Goal: Information Seeking & Learning: Learn about a topic

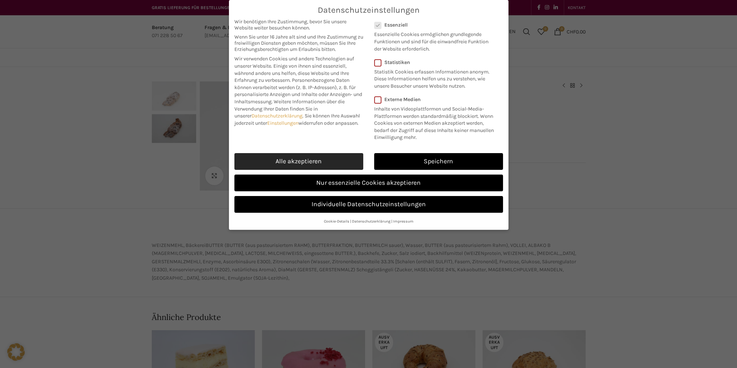
click at [302, 163] on link "Alle akzeptieren" at bounding box center [298, 161] width 129 height 17
checkbox input "true"
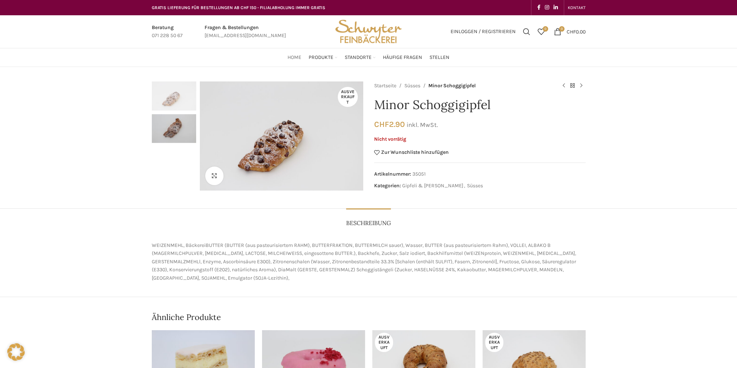
click at [298, 56] on span "Home" at bounding box center [294, 57] width 14 height 7
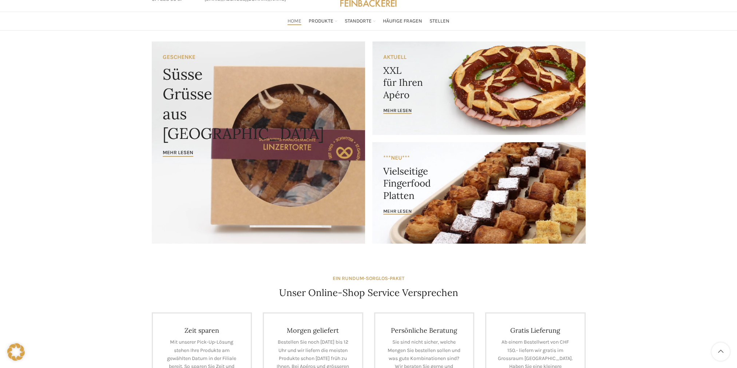
scroll to position [36, 0]
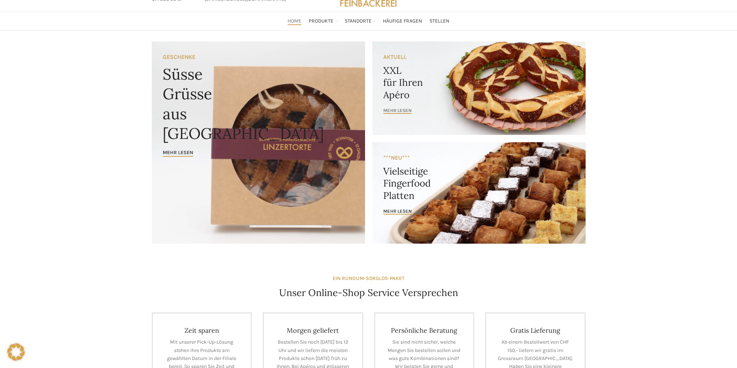
click at [389, 111] on span "mehr lesen" at bounding box center [397, 111] width 28 height 6
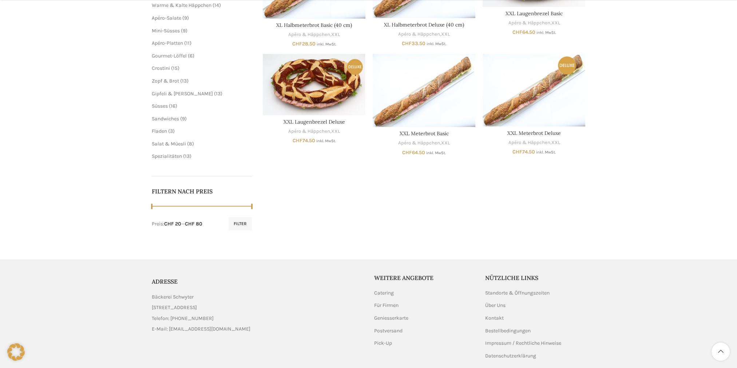
scroll to position [218, 0]
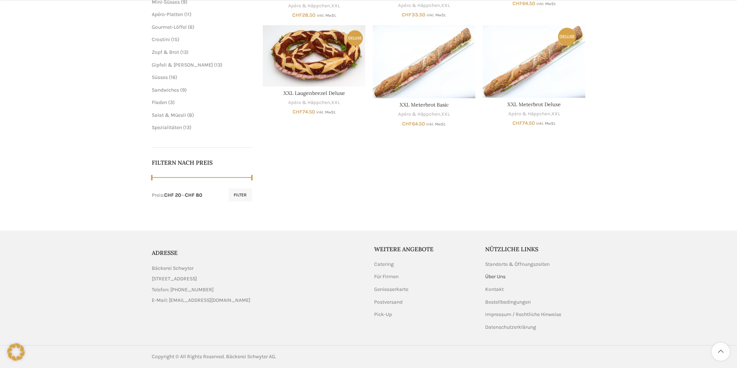
click at [497, 275] on link "Über Uns" at bounding box center [495, 276] width 21 height 7
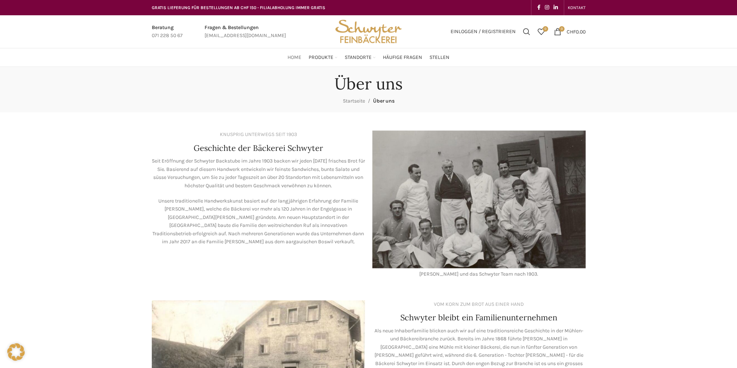
click at [299, 55] on span "Home" at bounding box center [294, 57] width 14 height 7
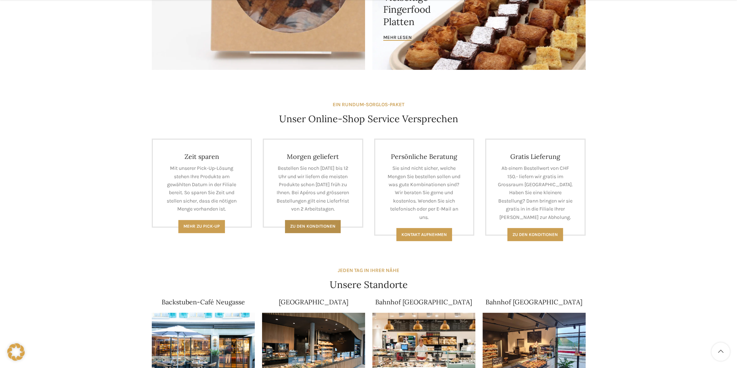
scroll to position [327, 0]
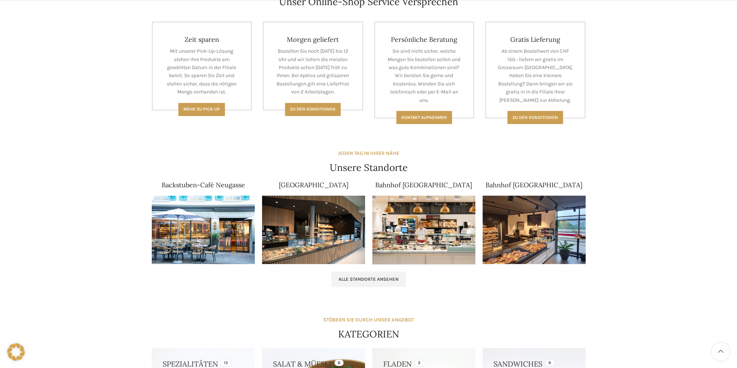
click at [228, 228] on img at bounding box center [203, 230] width 103 height 69
click at [229, 209] on img at bounding box center [203, 230] width 103 height 69
click at [355, 281] on span "Alle Standorte ansehen" at bounding box center [368, 279] width 60 height 6
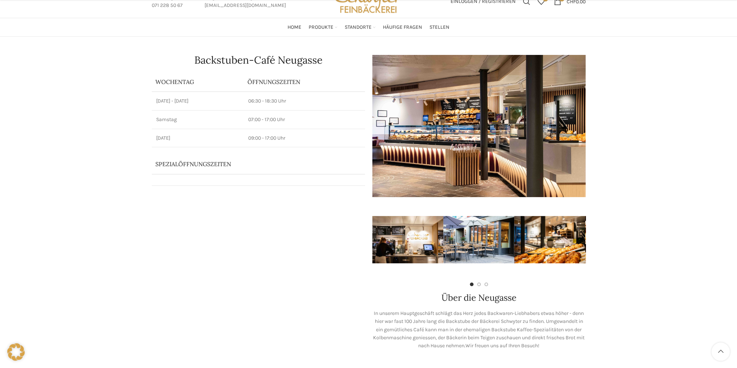
scroll to position [73, 0]
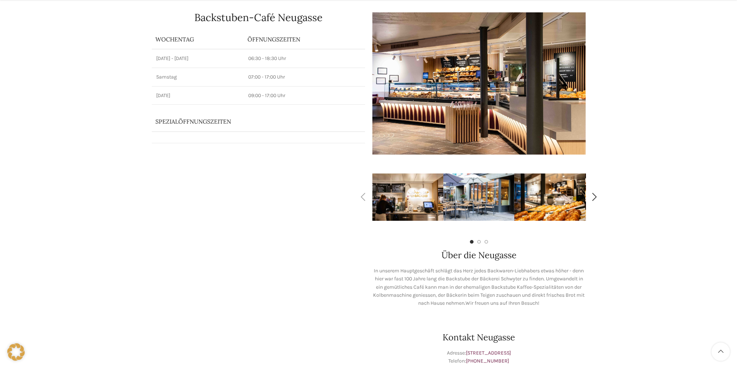
click at [425, 205] on img "1 / 7" at bounding box center [407, 197] width 71 height 47
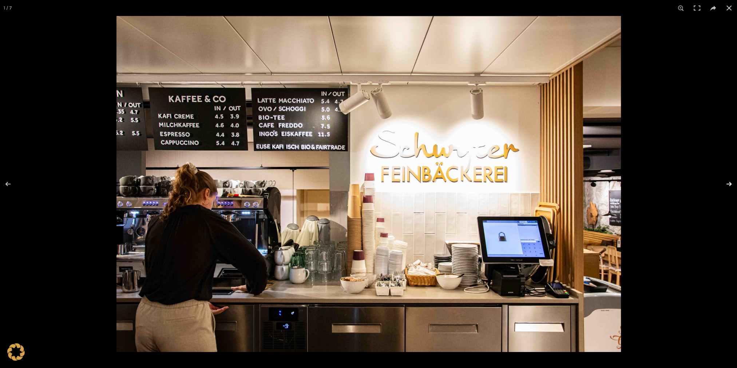
click at [726, 183] on button at bounding box center [723, 184] width 25 height 36
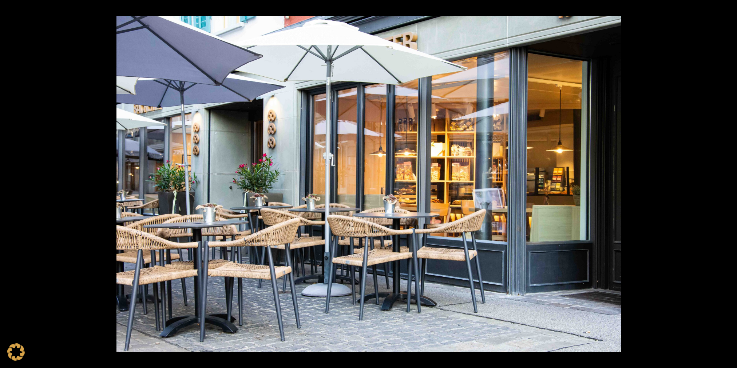
click at [726, 183] on button at bounding box center [723, 184] width 25 height 36
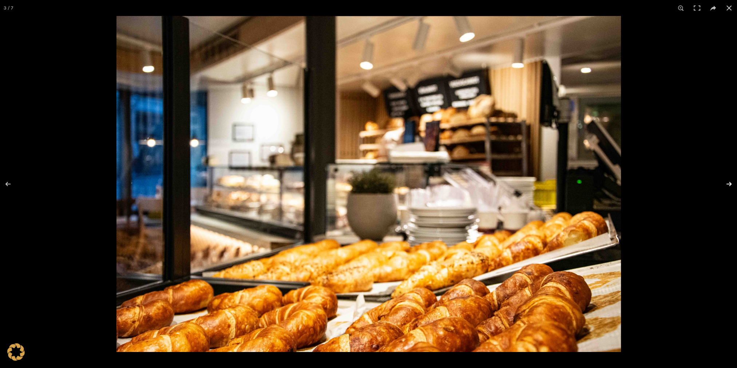
click at [727, 184] on button at bounding box center [723, 184] width 25 height 36
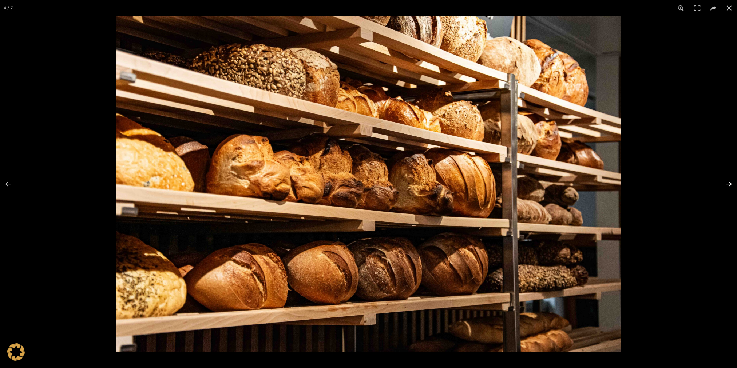
click at [727, 184] on button at bounding box center [723, 184] width 25 height 36
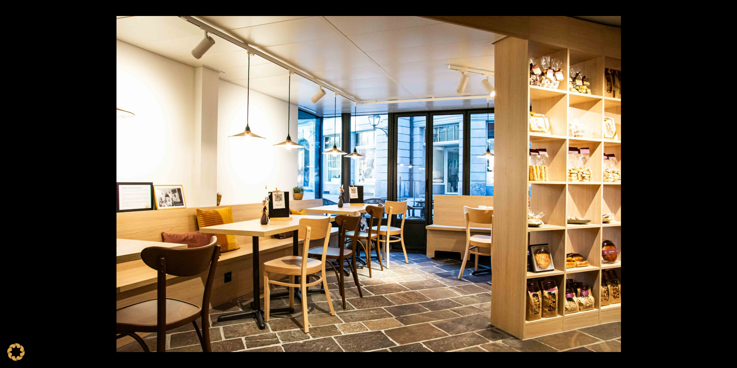
click at [727, 184] on button at bounding box center [723, 184] width 25 height 36
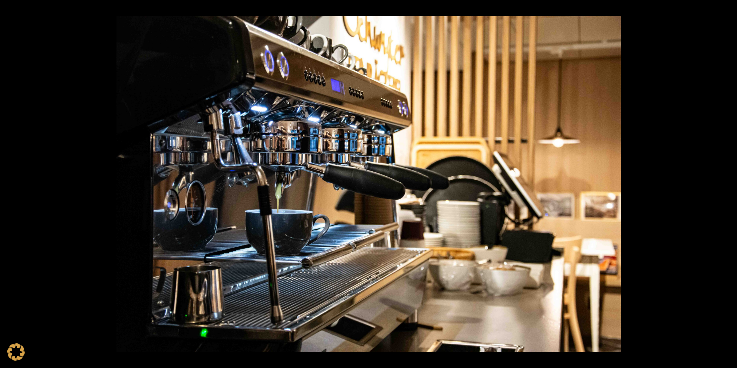
click at [727, 184] on button at bounding box center [723, 184] width 25 height 36
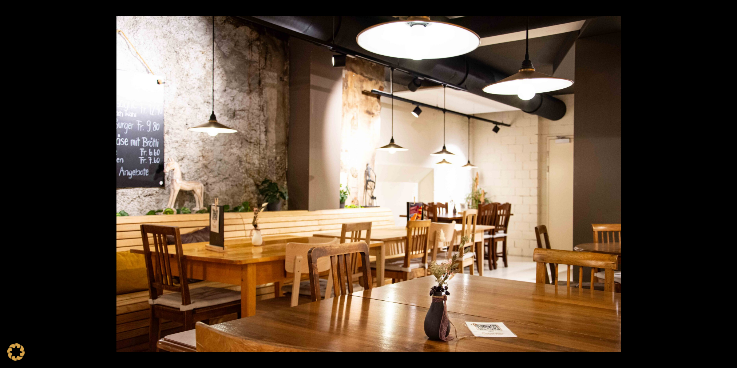
click at [727, 184] on button at bounding box center [723, 184] width 25 height 36
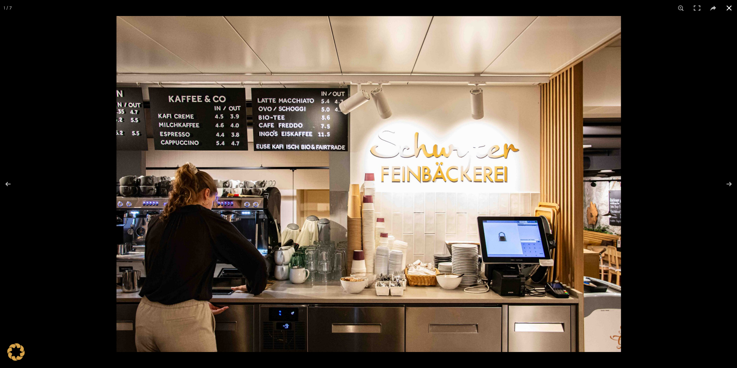
click at [729, 9] on button at bounding box center [729, 8] width 16 height 16
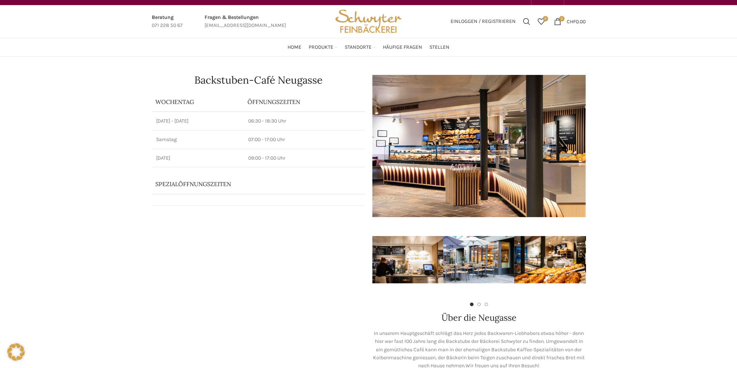
scroll to position [0, 0]
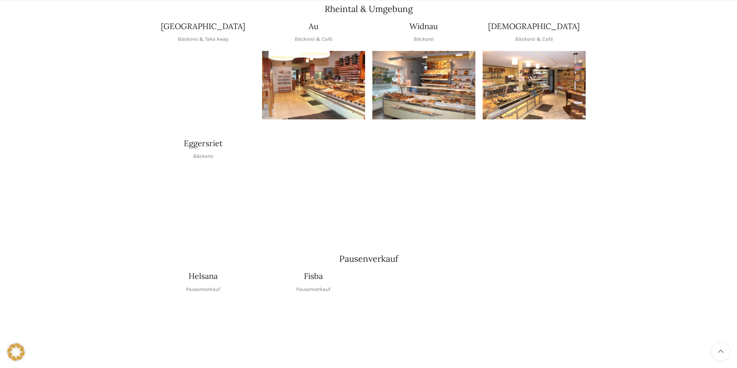
scroll to position [727, 0]
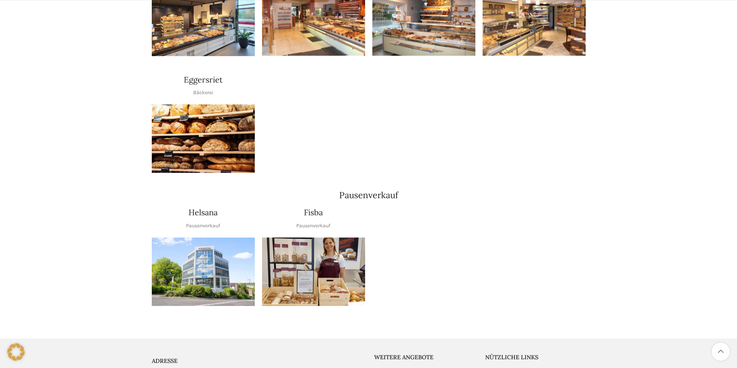
click at [336, 259] on img "1 / 1" at bounding box center [313, 272] width 103 height 69
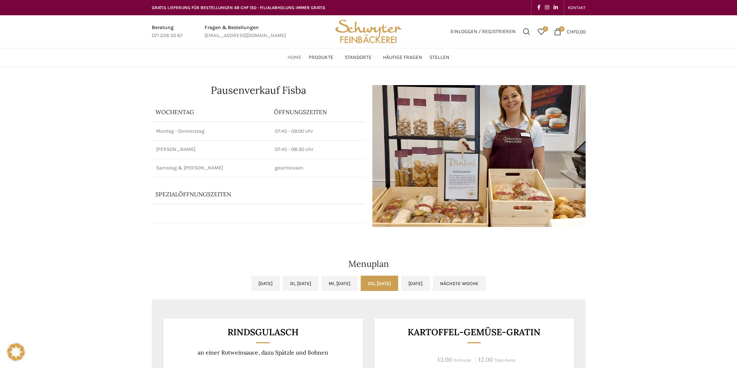
click at [296, 55] on span "Home" at bounding box center [294, 57] width 14 height 7
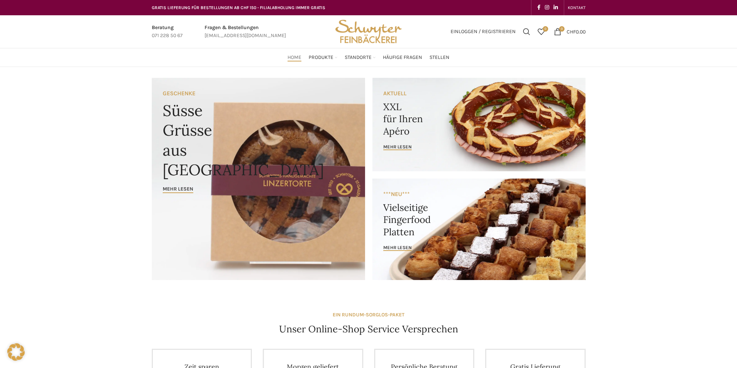
click at [292, 58] on span "Home" at bounding box center [294, 57] width 14 height 7
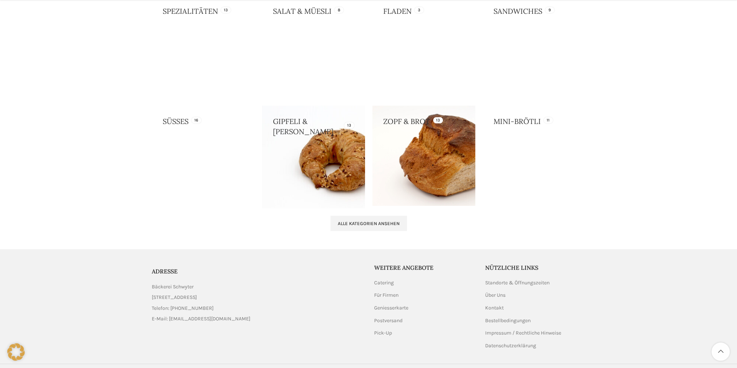
scroll to position [698, 0]
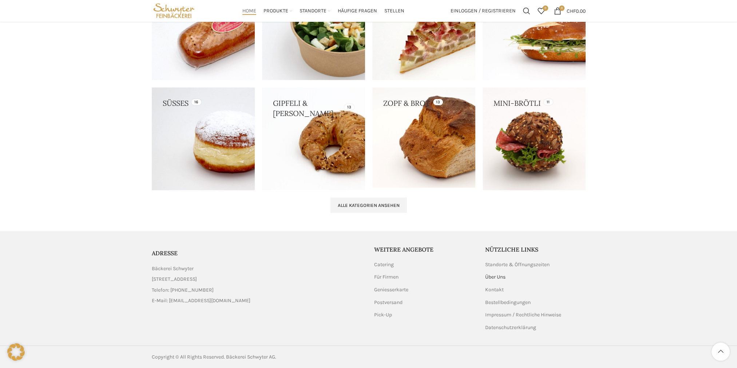
click at [501, 277] on link "Über Uns" at bounding box center [495, 277] width 21 height 7
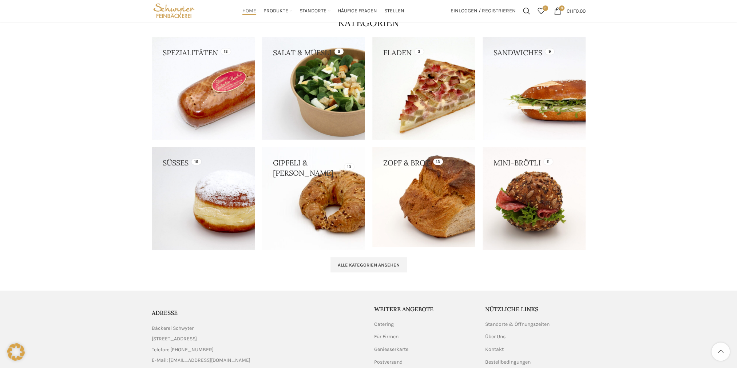
scroll to position [626, 0]
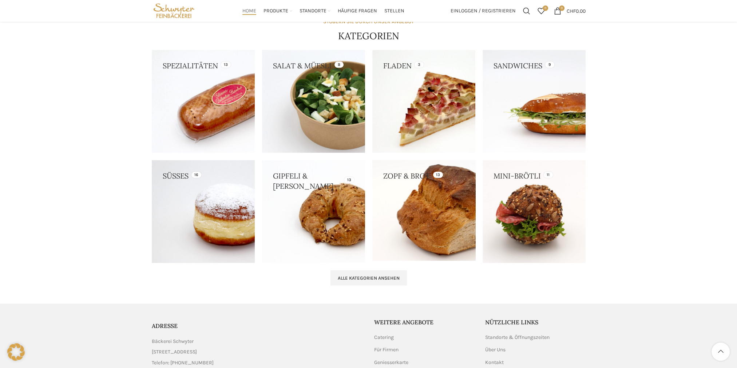
click at [451, 223] on link at bounding box center [423, 210] width 103 height 100
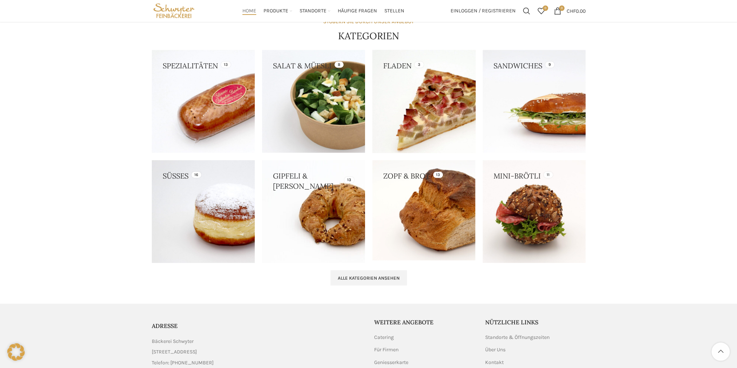
click at [437, 116] on link at bounding box center [423, 101] width 103 height 103
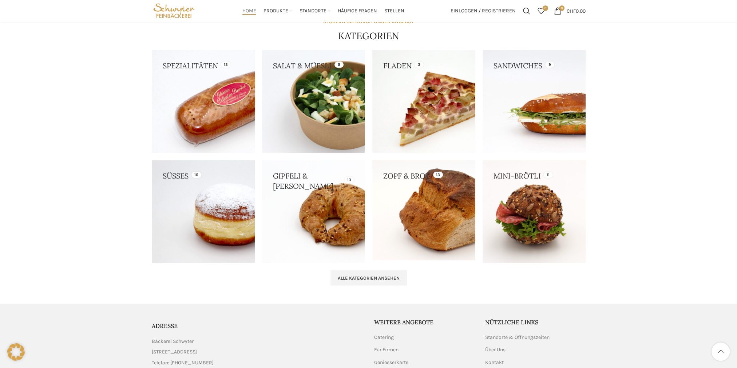
click at [215, 99] on link at bounding box center [203, 101] width 103 height 103
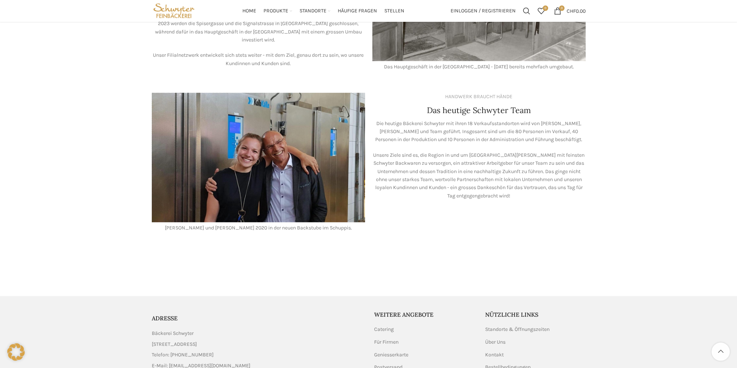
scroll to position [537, 0]
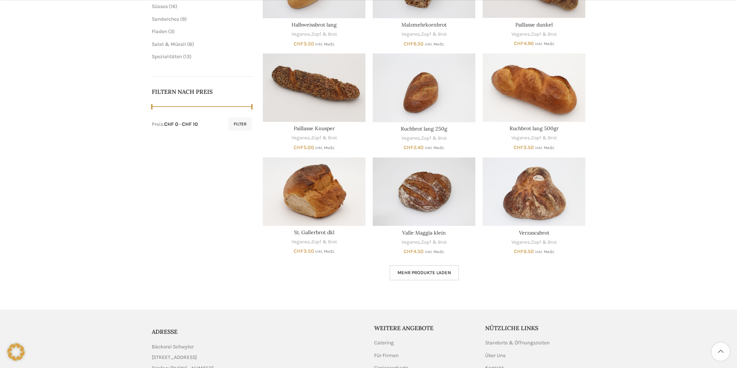
scroll to position [327, 0]
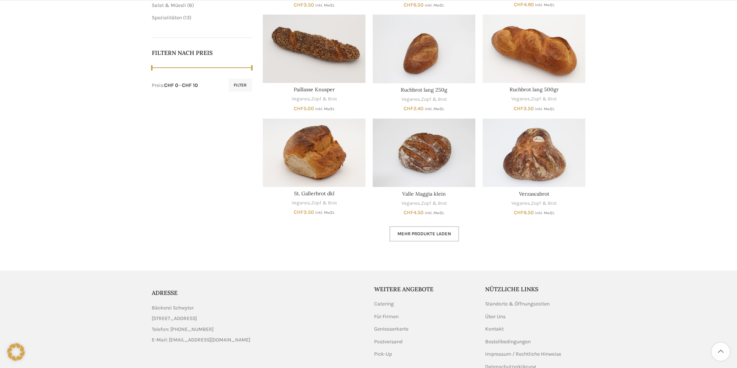
click at [420, 233] on span "Mehr Produkte laden" at bounding box center [423, 234] width 53 height 6
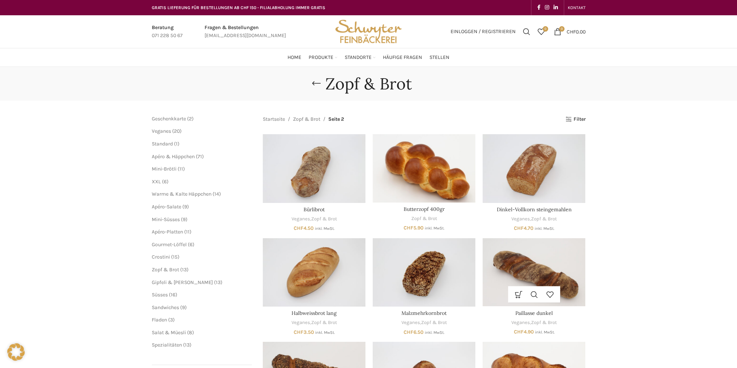
scroll to position [109, 0]
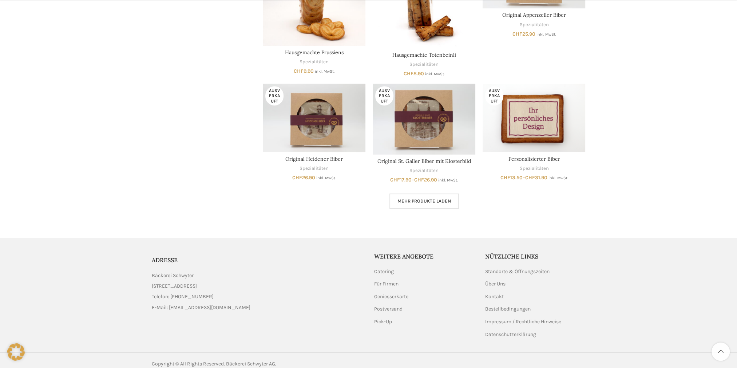
scroll to position [452, 0]
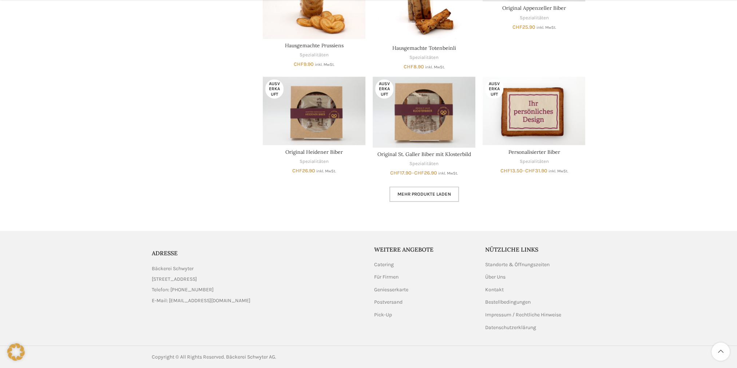
click at [432, 196] on span "Mehr Produkte laden" at bounding box center [423, 194] width 53 height 6
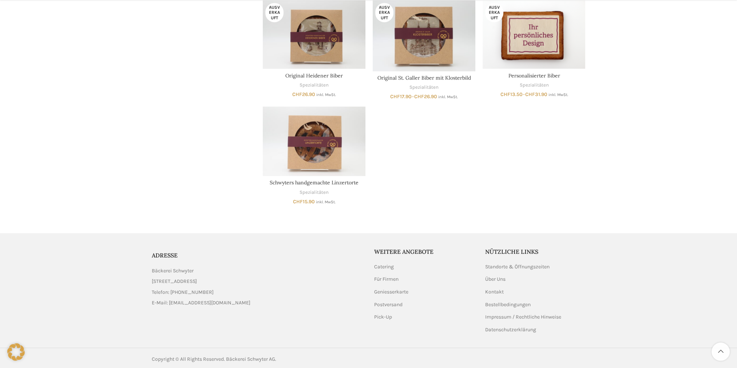
scroll to position [531, 0]
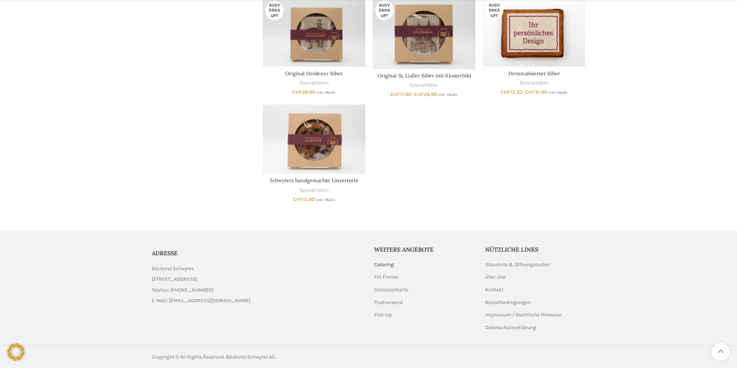
click at [383, 263] on link "Catering" at bounding box center [384, 264] width 20 height 7
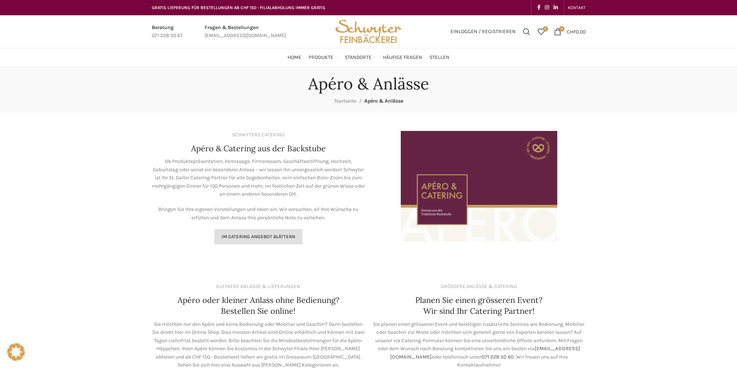
click at [255, 240] on link "Im Catering Angebot blättern" at bounding box center [258, 236] width 88 height 15
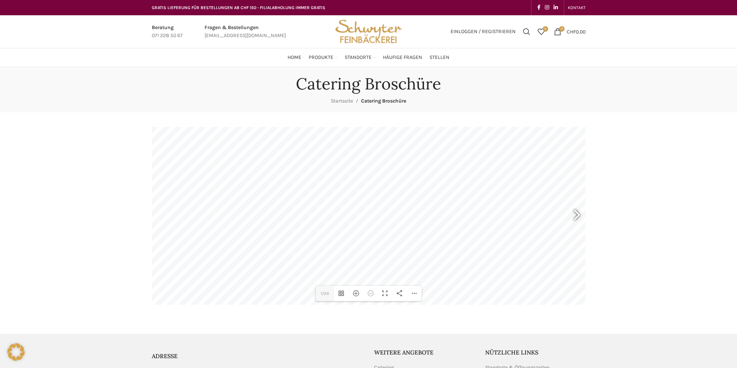
click at [578, 215] on div at bounding box center [573, 216] width 17 height 27
click at [576, 215] on div at bounding box center [573, 216] width 17 height 27
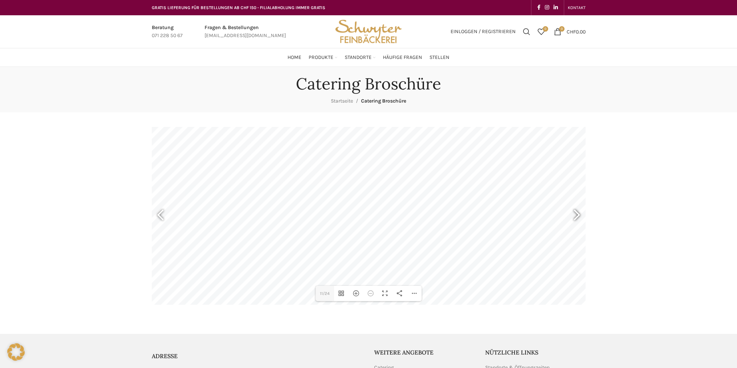
click at [576, 215] on div at bounding box center [573, 216] width 17 height 27
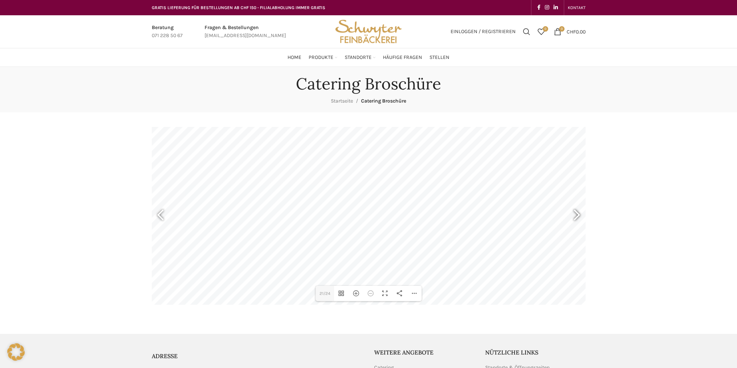
click at [576, 215] on div at bounding box center [573, 216] width 17 height 27
type input "24"
click at [414, 57] on span "Häufige Fragen" at bounding box center [402, 57] width 39 height 7
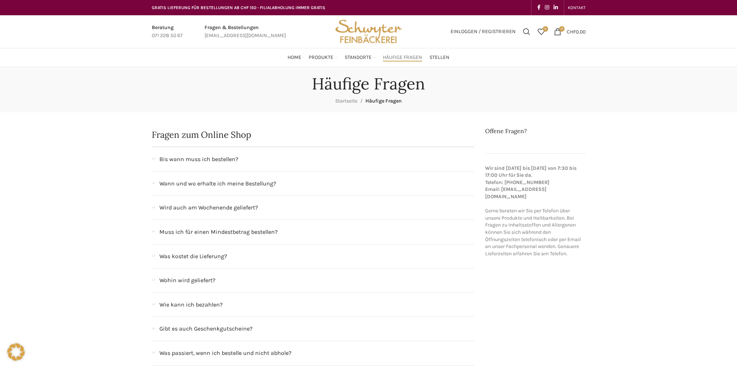
click at [242, 203] on span "Wird auch am Wochenende geliefert?" at bounding box center [208, 207] width 99 height 9
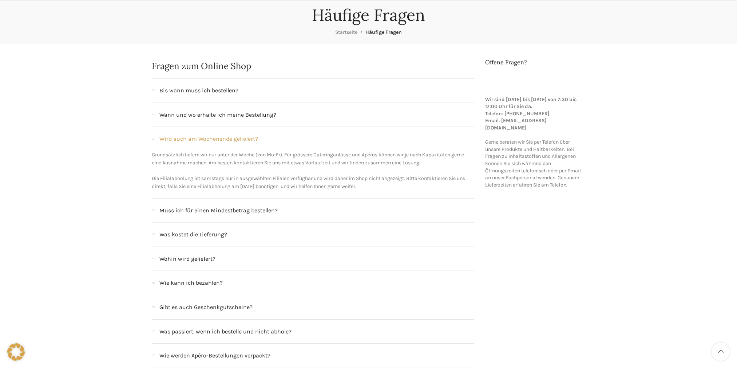
scroll to position [73, 0]
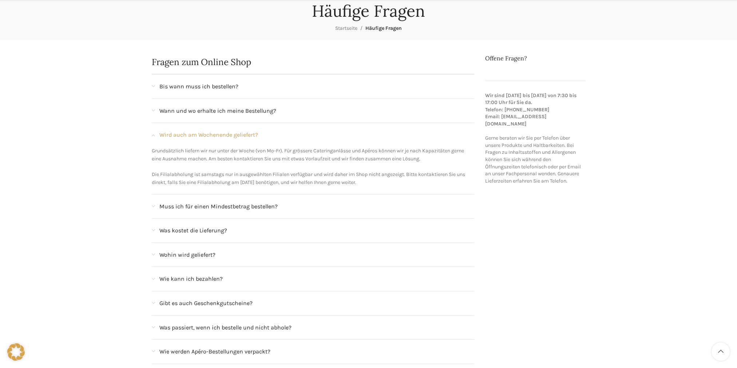
click at [246, 210] on span "Muss ich für einen Mindestbetrag bestellen?" at bounding box center [218, 206] width 118 height 9
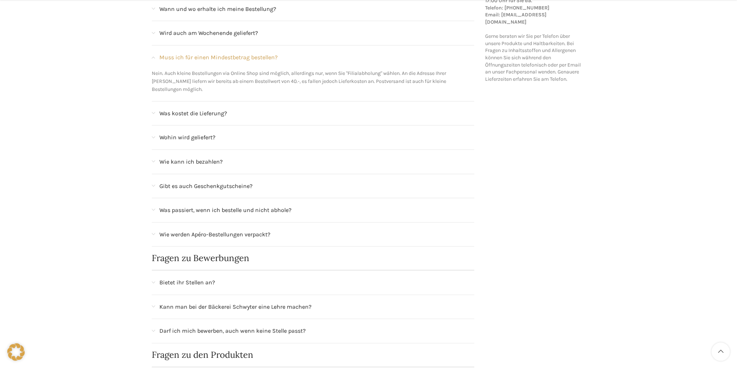
scroll to position [218, 0]
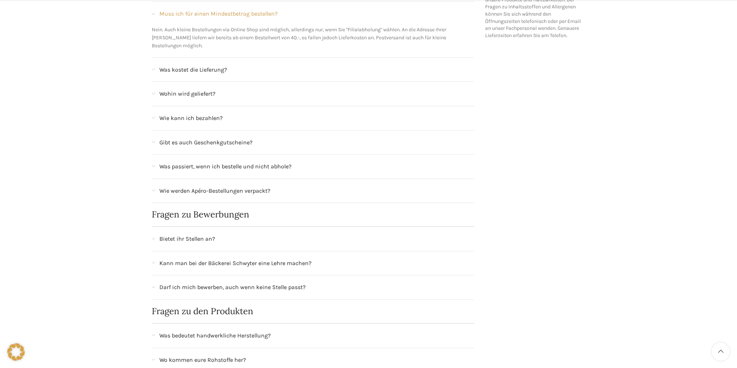
click at [205, 234] on span "Bietet ihr Stellen an?" at bounding box center [187, 238] width 56 height 9
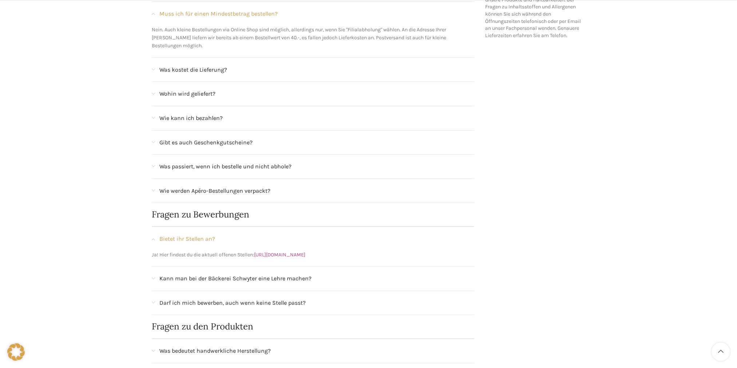
click at [288, 252] on link "https://schwyter.com/stellen/" at bounding box center [279, 255] width 51 height 6
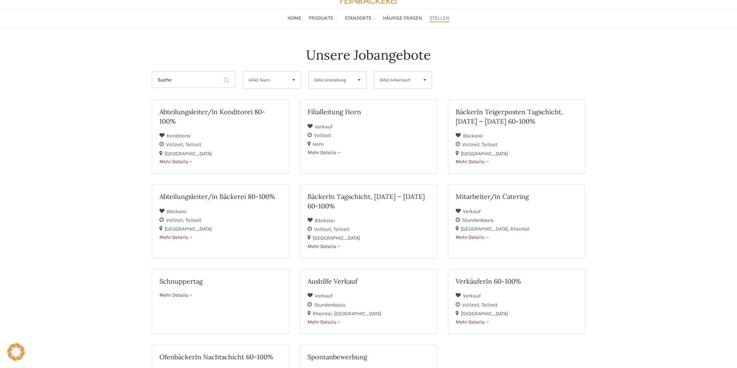
scroll to position [36, 0]
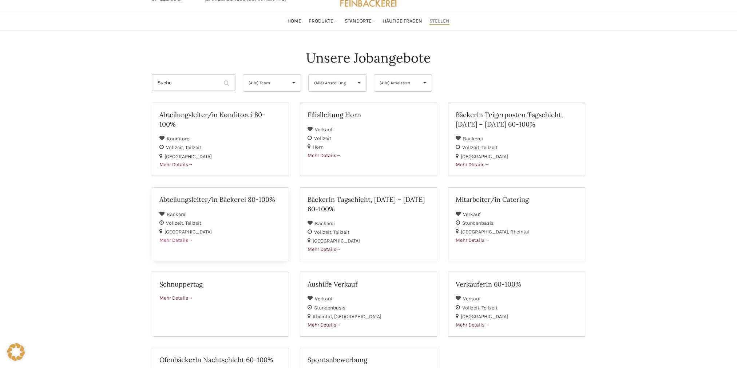
click at [238, 199] on h2 "Abteilungsleiter/in Bäckerei 80-100%" at bounding box center [220, 199] width 122 height 9
click at [229, 116] on h2 "Abteilungsleiter/in Konditorei 80-100%" at bounding box center [220, 119] width 122 height 18
click at [390, 198] on h2 "BäckerIn Tagschicht, Montag – Freitag 60-100%" at bounding box center [368, 204] width 122 height 18
click at [513, 115] on h2 "BäckerIn Teigerposten Tagschicht, Montag – Freitag 60-100%" at bounding box center [516, 119] width 122 height 18
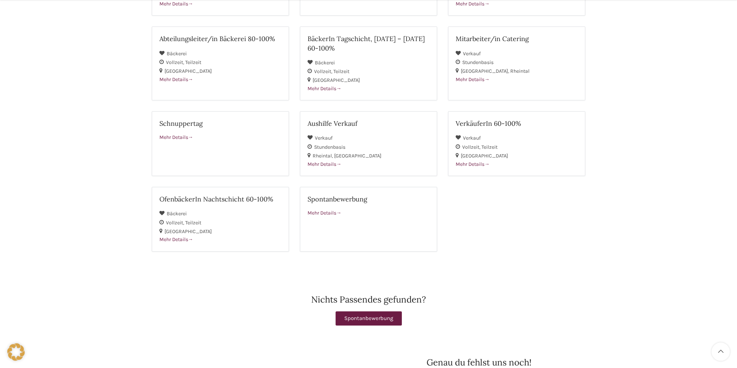
scroll to position [218, 0]
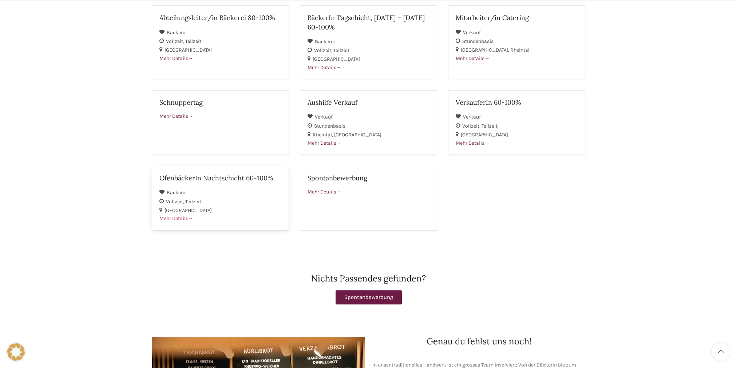
click at [196, 175] on h2 "OfenbäckerIn Nachtschicht 60-100%" at bounding box center [220, 178] width 122 height 9
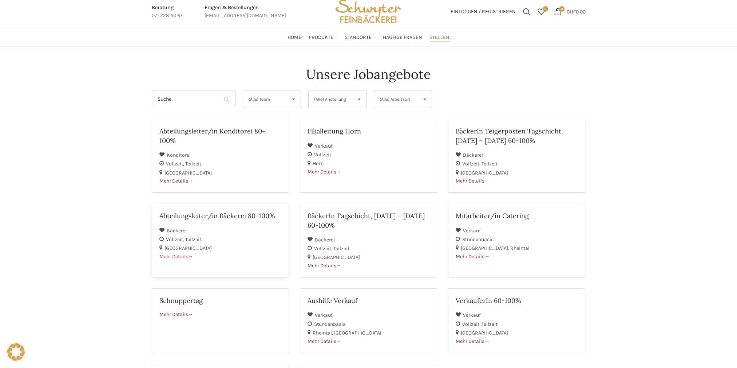
scroll to position [0, 0]
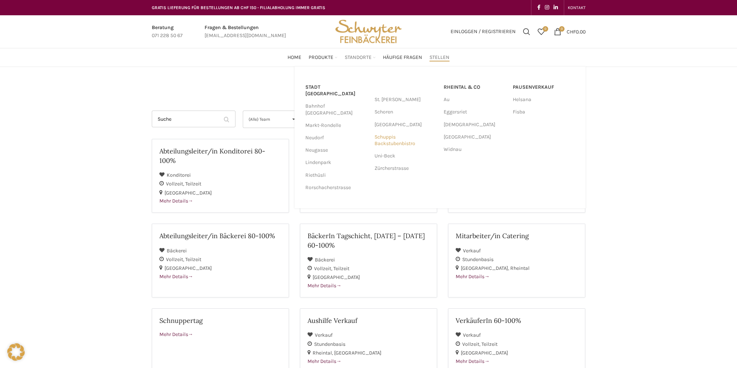
click at [390, 144] on link "Schuppis Backstubenbistro" at bounding box center [405, 140] width 62 height 19
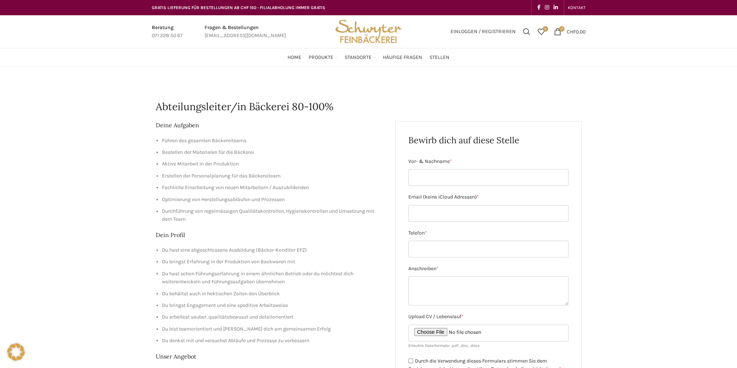
scroll to position [73, 0]
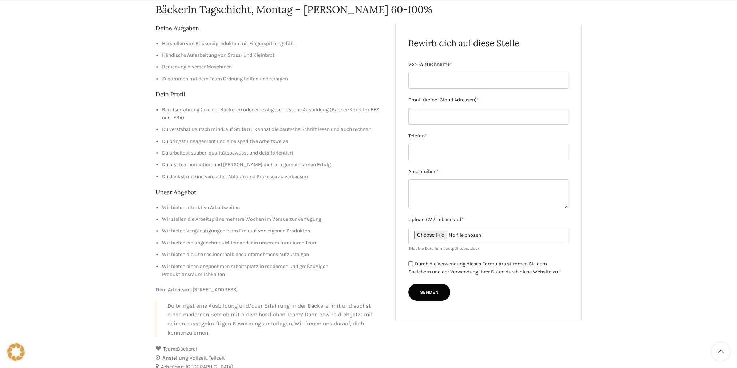
scroll to position [109, 0]
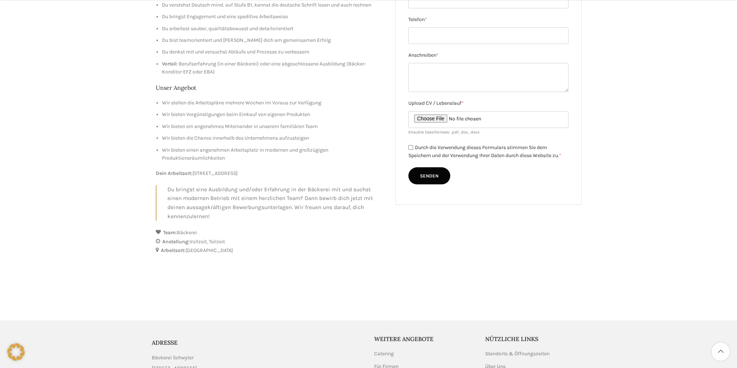
scroll to position [218, 0]
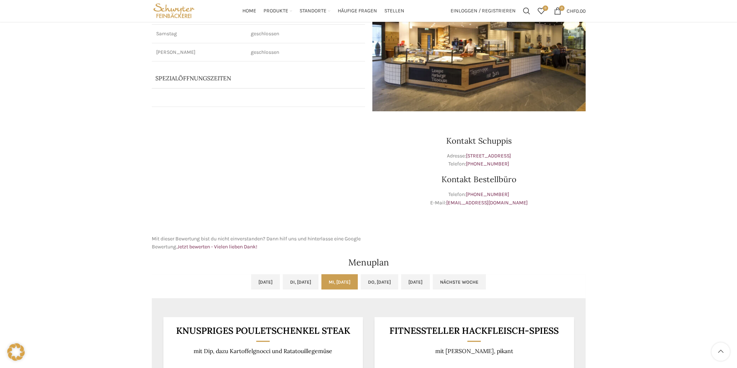
scroll to position [109, 0]
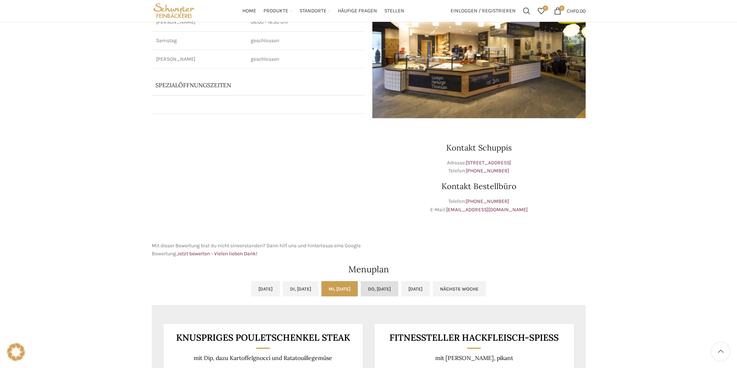
click at [395, 281] on link "Do, [DATE]" at bounding box center [378, 288] width 37 height 15
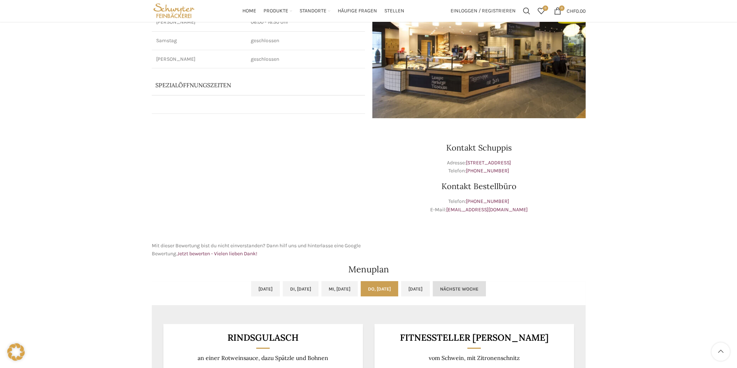
click at [486, 289] on link "Nächste Woche" at bounding box center [458, 288] width 53 height 15
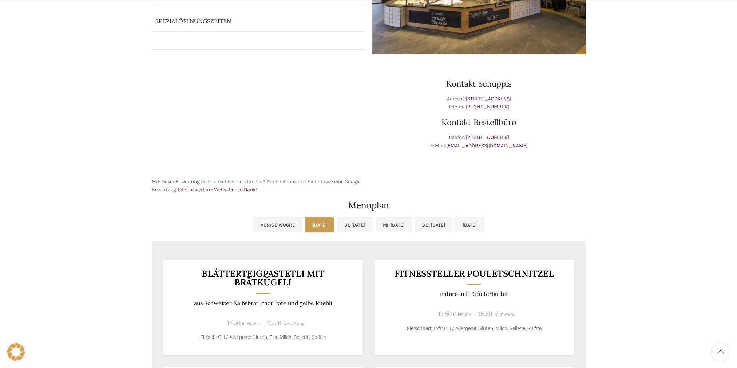
scroll to position [182, 0]
